Goal: Information Seeking & Learning: Check status

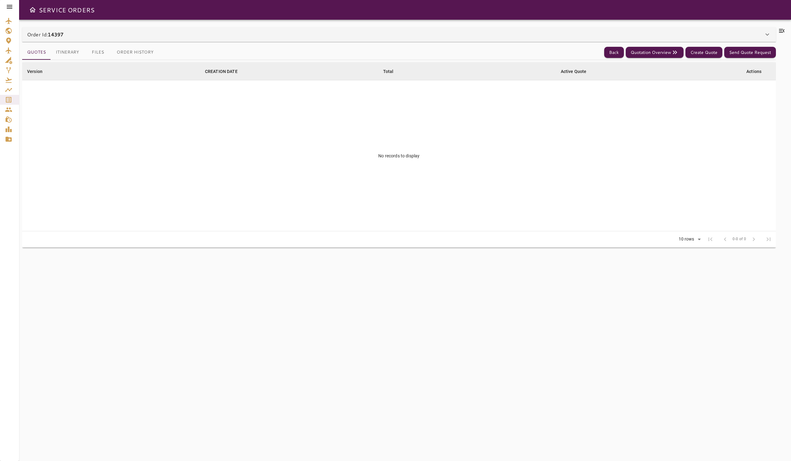
click at [56, 48] on button "Itinerary" at bounding box center [67, 52] width 33 height 15
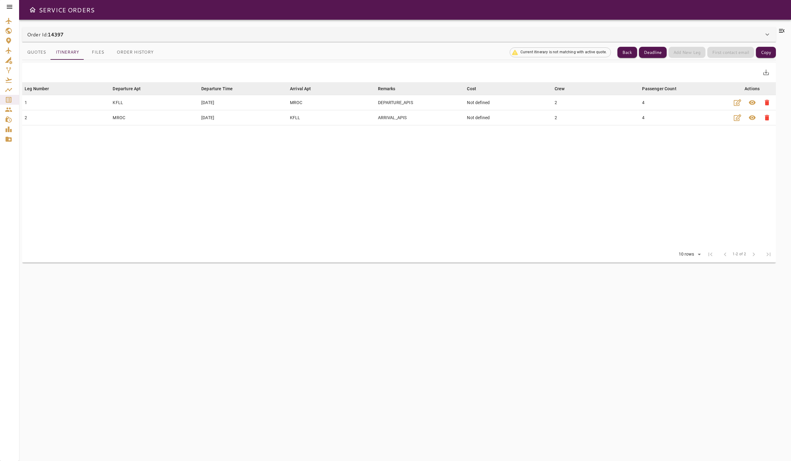
click at [39, 51] on button "Quotes" at bounding box center [36, 52] width 29 height 15
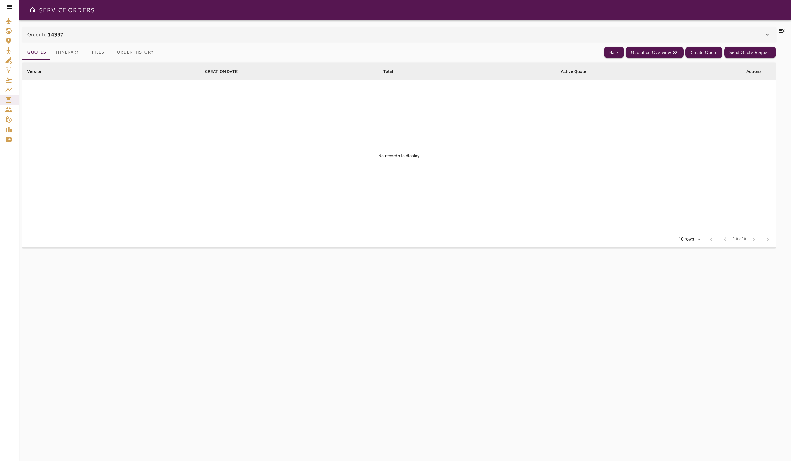
click at [57, 28] on div "Order Id: 14397" at bounding box center [399, 34] width 754 height 15
click at [55, 48] on button "Itinerary" at bounding box center [67, 52] width 33 height 15
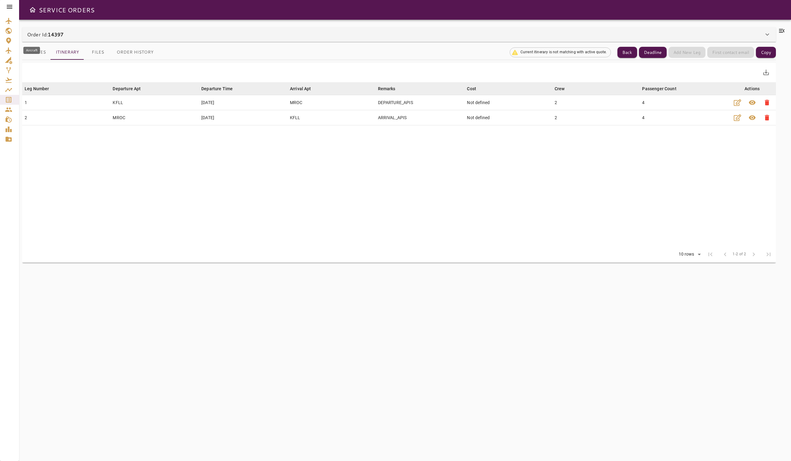
click at [30, 53] on div "Aircraft" at bounding box center [31, 50] width 17 height 7
click at [37, 52] on button "Quotes" at bounding box center [36, 52] width 29 height 15
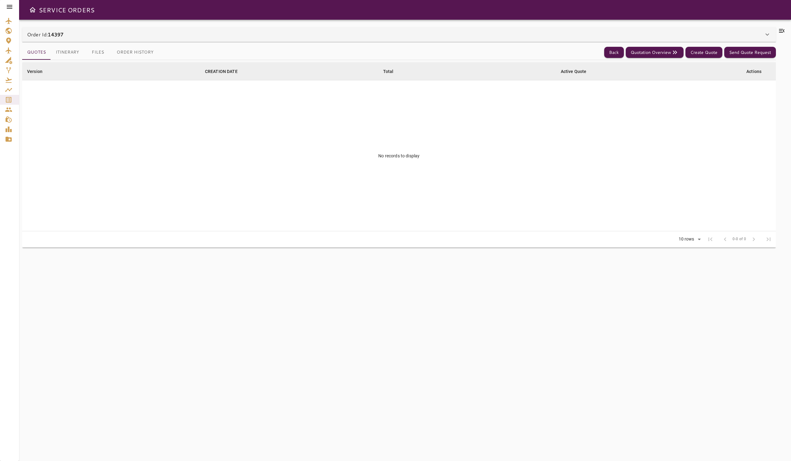
click at [63, 57] on button "Itinerary" at bounding box center [67, 52] width 33 height 15
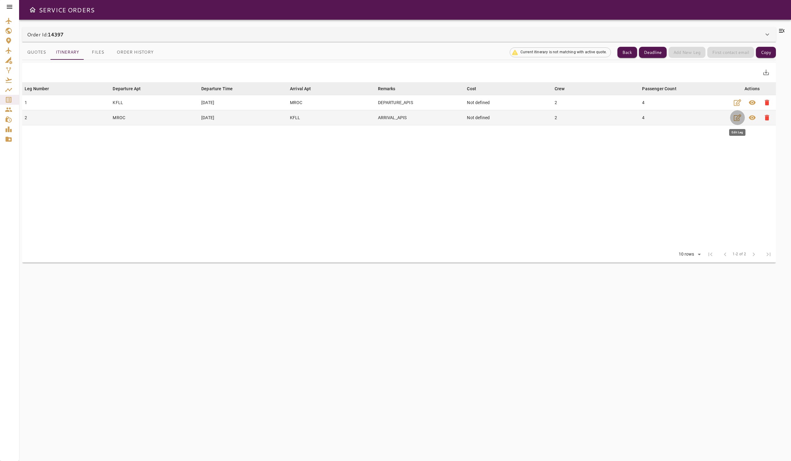
click at [737, 116] on icon "button" at bounding box center [737, 117] width 7 height 7
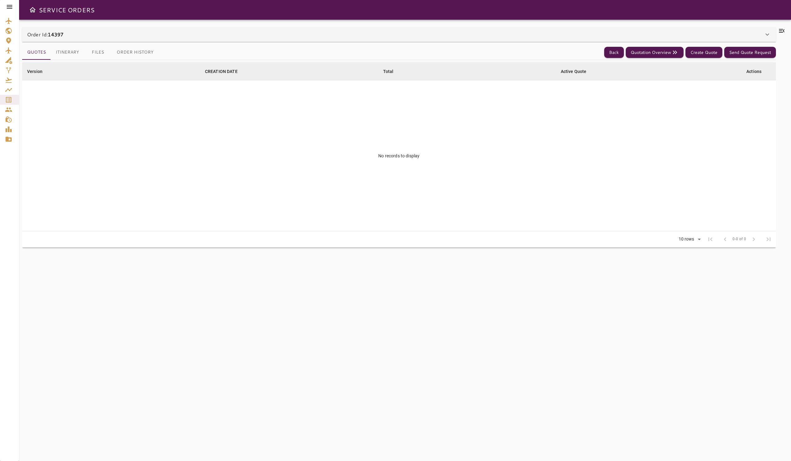
click at [61, 54] on button "Itinerary" at bounding box center [67, 52] width 33 height 15
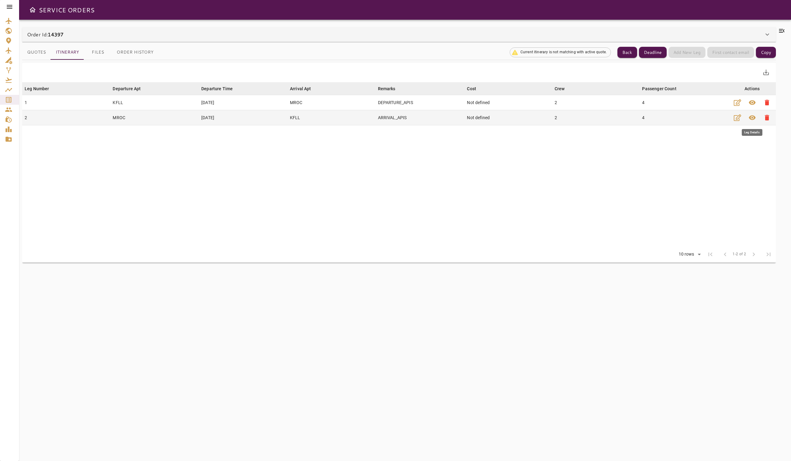
click at [750, 114] on span "visibility" at bounding box center [752, 117] width 7 height 7
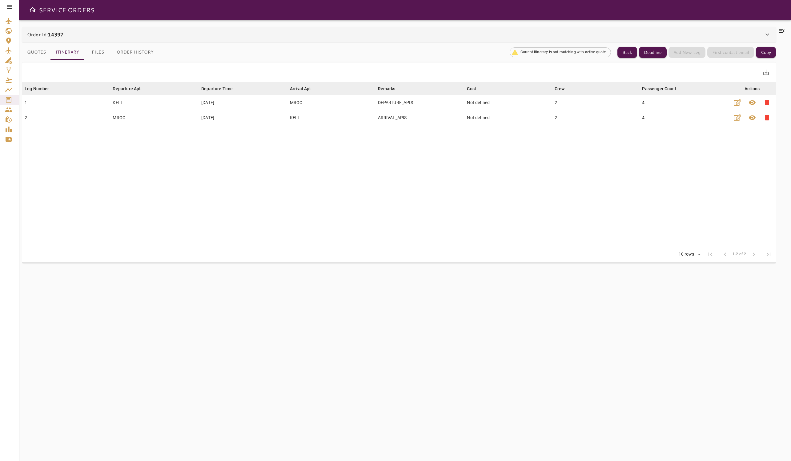
click at [7, 103] on link "Service Orders" at bounding box center [9, 100] width 19 height 10
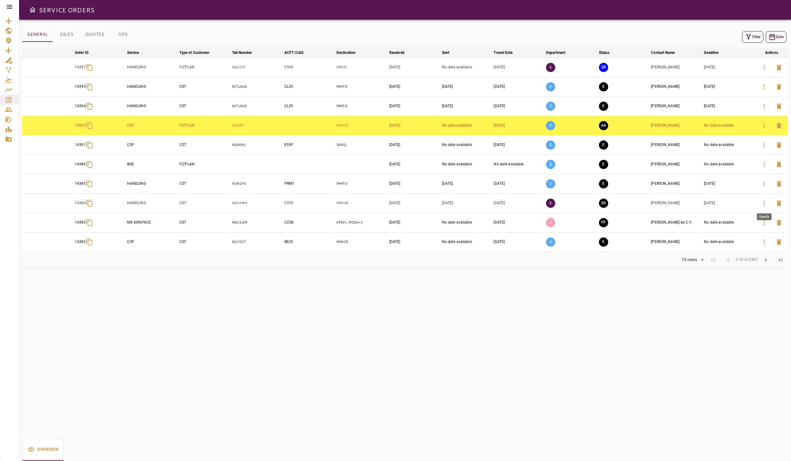
click at [761, 199] on icon "button" at bounding box center [764, 202] width 7 height 7
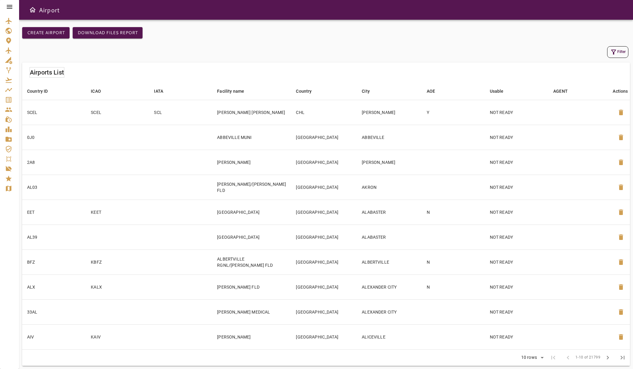
click at [7, 101] on icon "Service Orders" at bounding box center [9, 100] width 6 height 6
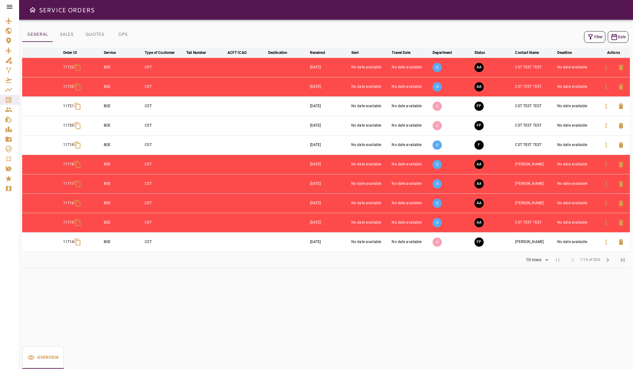
click at [609, 254] on button "chevron_right" at bounding box center [607, 259] width 15 height 15
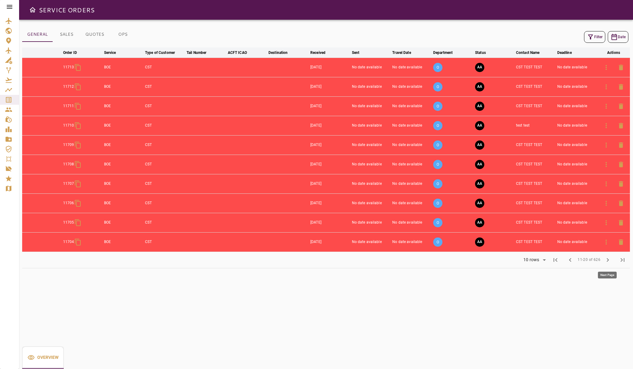
click at [608, 263] on span "chevron_right" at bounding box center [607, 259] width 7 height 7
click at [606, 262] on span "chevron_right" at bounding box center [607, 259] width 7 height 7
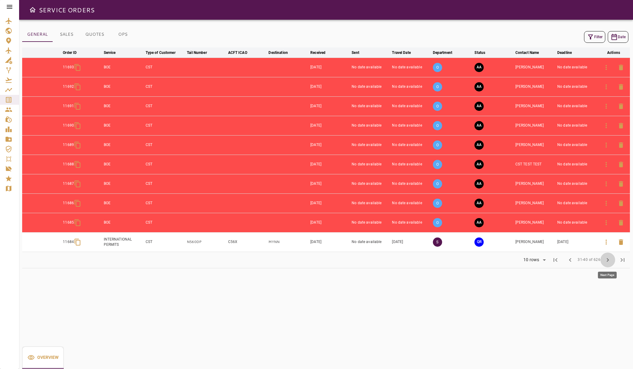
click at [610, 258] on span "chevron_right" at bounding box center [607, 259] width 7 height 7
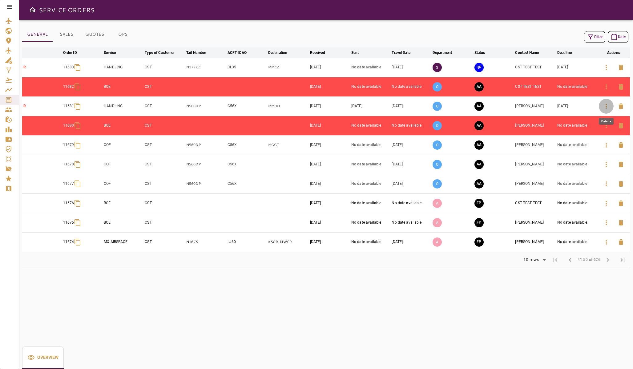
click at [606, 104] on icon "button" at bounding box center [605, 105] width 7 height 7
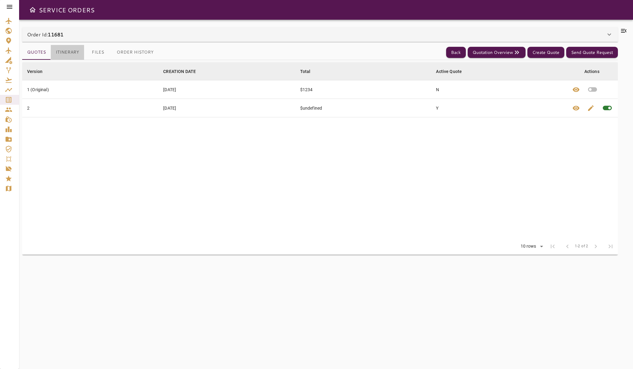
click at [66, 49] on button "Itinerary" at bounding box center [67, 52] width 33 height 15
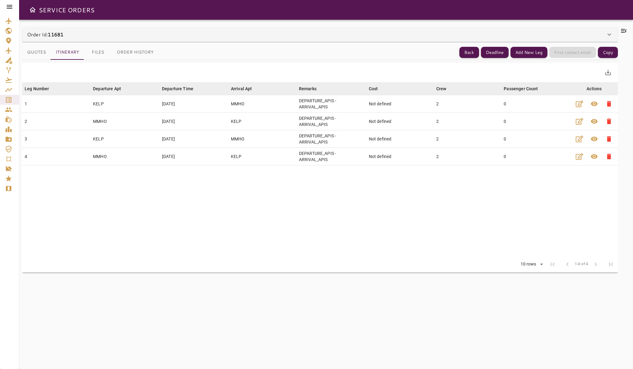
click at [40, 54] on button "Quotes" at bounding box center [36, 52] width 29 height 15
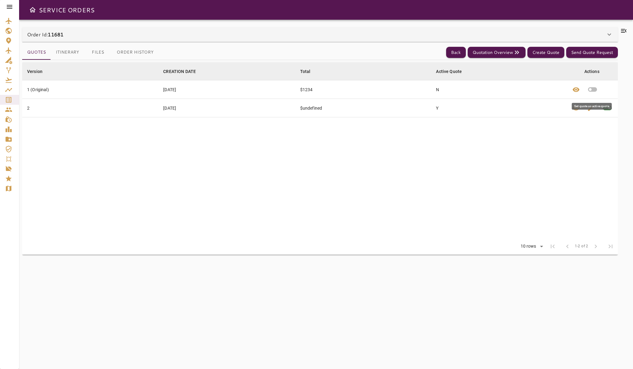
click at [596, 92] on icon "button" at bounding box center [592, 89] width 11 height 11
click at [72, 51] on button "Itinerary" at bounding box center [67, 52] width 33 height 15
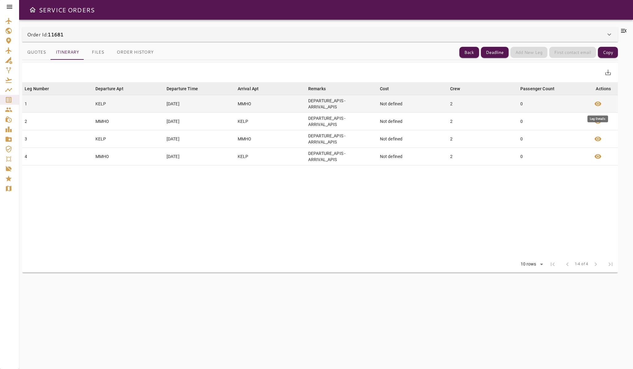
click at [598, 107] on span "visibility" at bounding box center [597, 103] width 7 height 7
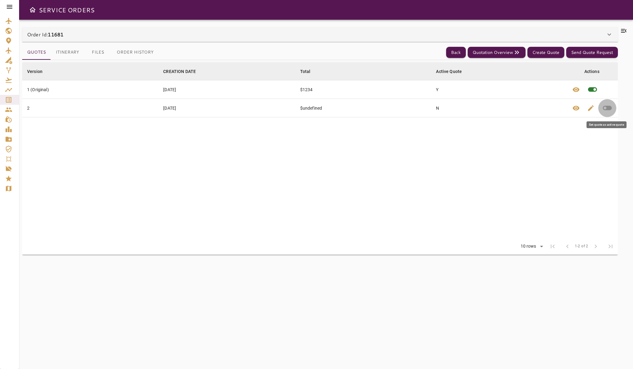
click at [613, 106] on button "button" at bounding box center [607, 108] width 18 height 18
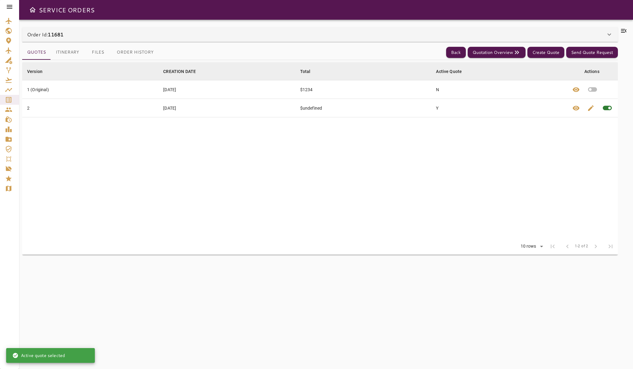
click at [66, 46] on button "Itinerary" at bounding box center [67, 52] width 33 height 15
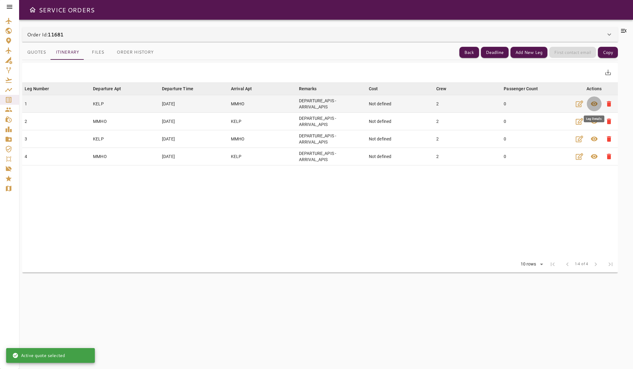
click at [593, 105] on span "visibility" at bounding box center [593, 103] width 7 height 7
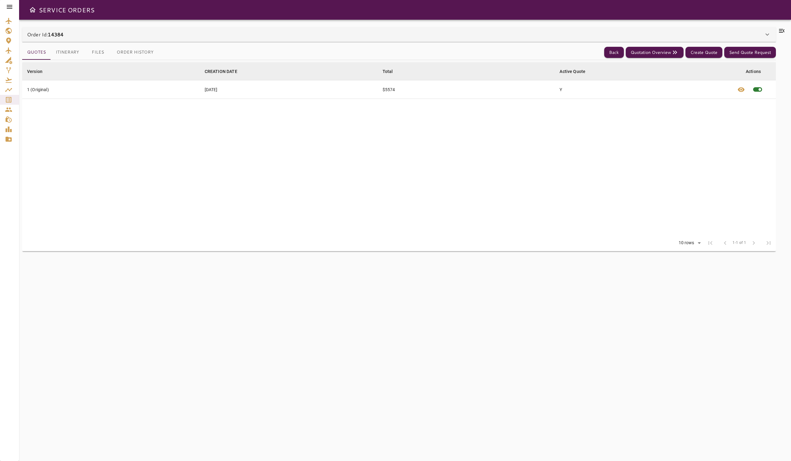
click at [63, 55] on button "Itinerary" at bounding box center [67, 52] width 33 height 15
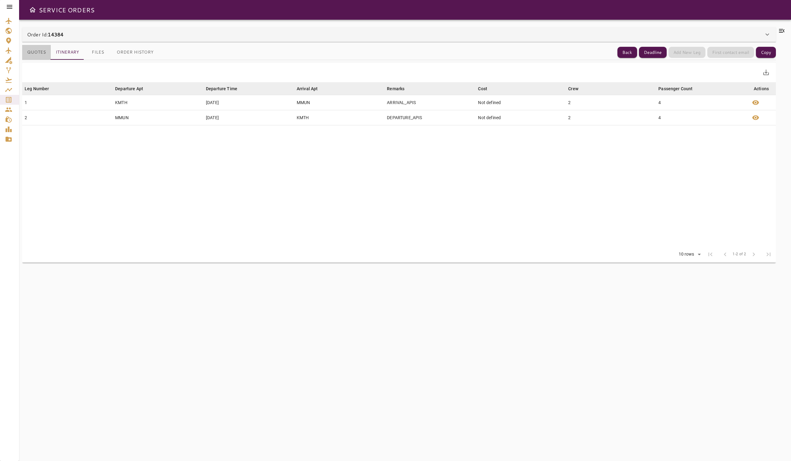
click at [44, 54] on button "Quotes" at bounding box center [36, 52] width 29 height 15
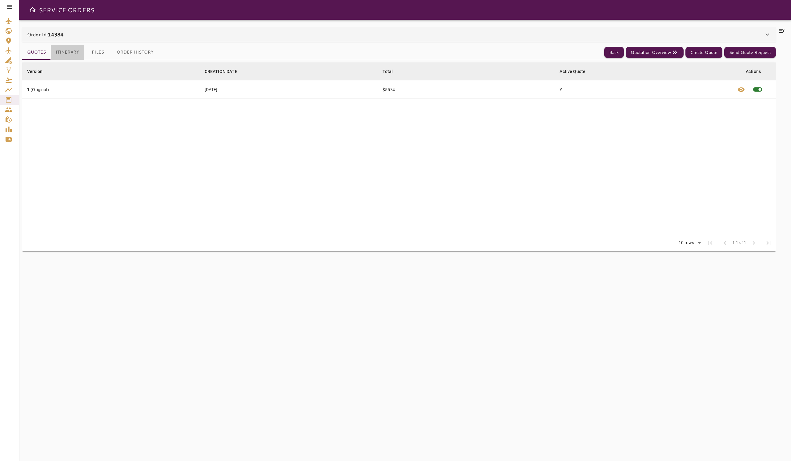
click at [65, 55] on button "Itinerary" at bounding box center [67, 52] width 33 height 15
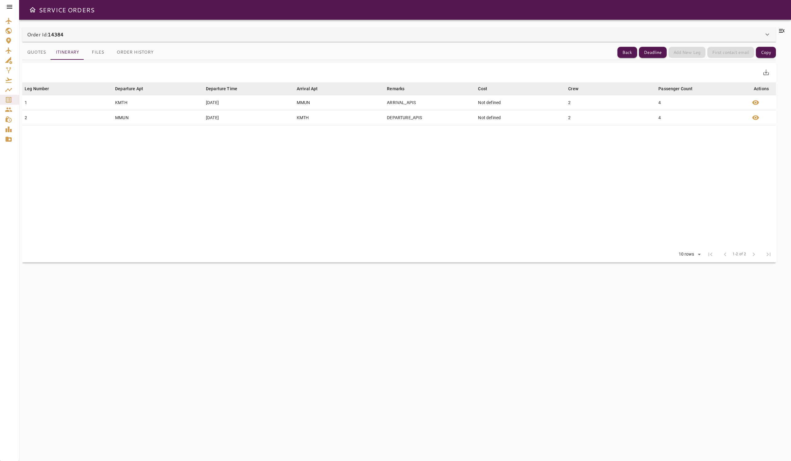
click at [38, 53] on button "Quotes" at bounding box center [36, 52] width 29 height 15
